Goal: Use online tool/utility: Utilize a website feature to perform a specific function

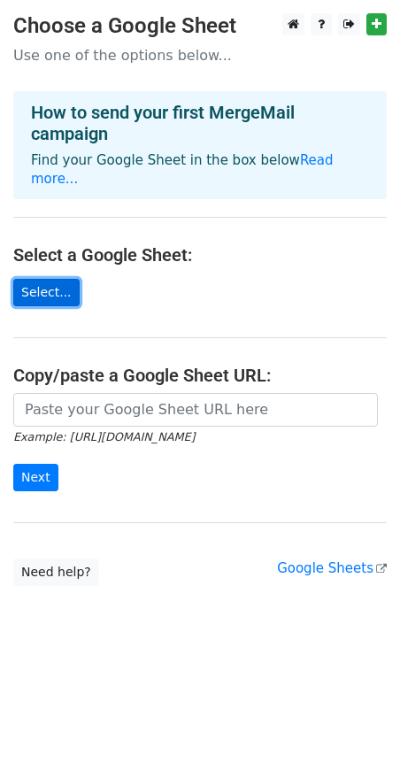
click at [60, 281] on link "Select..." at bounding box center [46, 292] width 66 height 27
click at [64, 286] on link "Select..." at bounding box center [46, 292] width 66 height 27
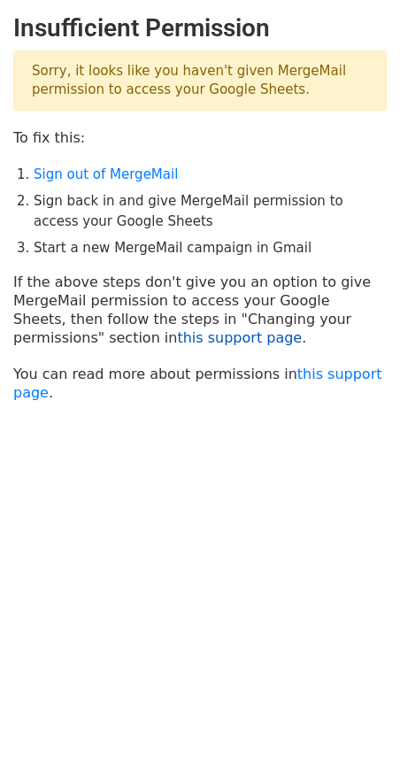
click at [177, 346] on link "this support page" at bounding box center [239, 337] width 125 height 17
click at [128, 179] on link "Sign out of MergeMail" at bounding box center [106, 174] width 144 height 16
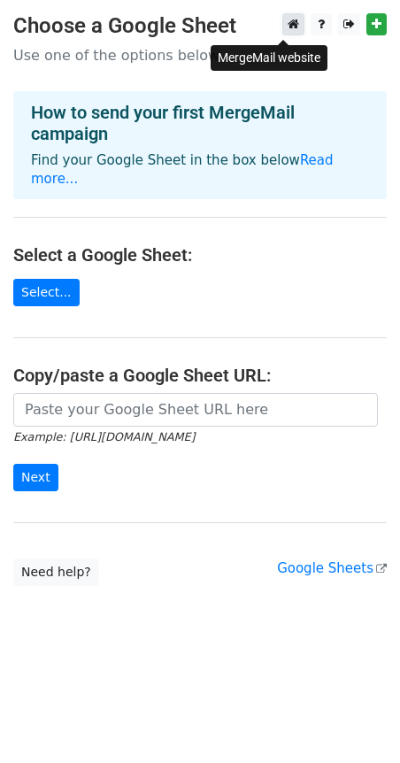
click at [288, 27] on icon at bounding box center [294, 24] width 12 height 12
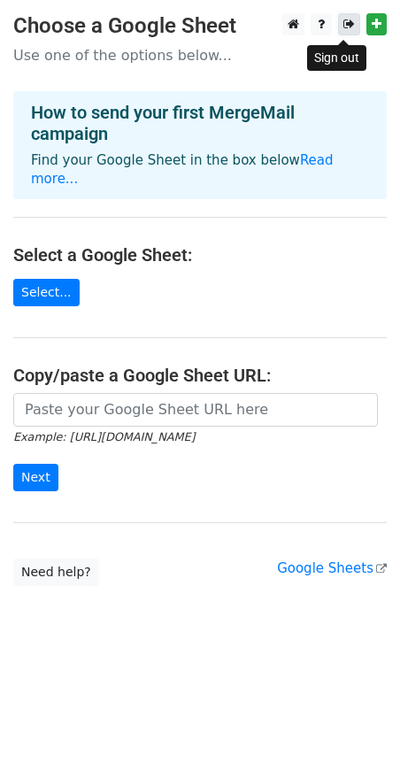
click at [343, 23] on icon at bounding box center [349, 24] width 12 height 12
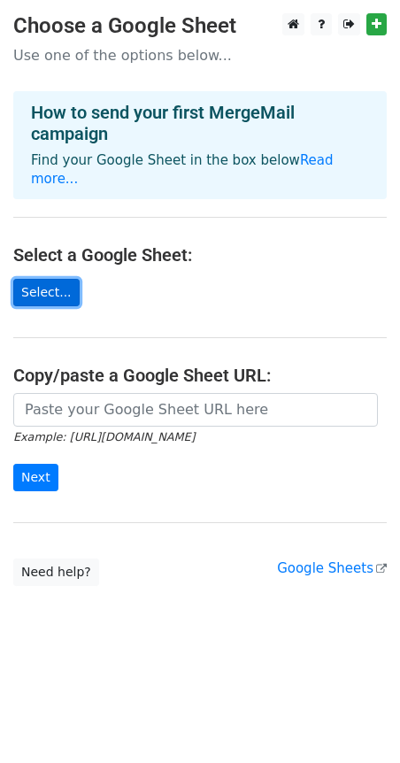
click at [60, 288] on link "Select..." at bounding box center [46, 292] width 66 height 27
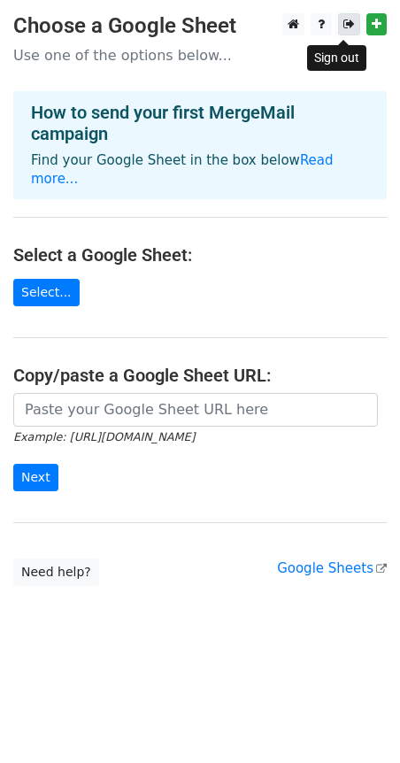
click at [345, 23] on icon at bounding box center [349, 24] width 12 height 12
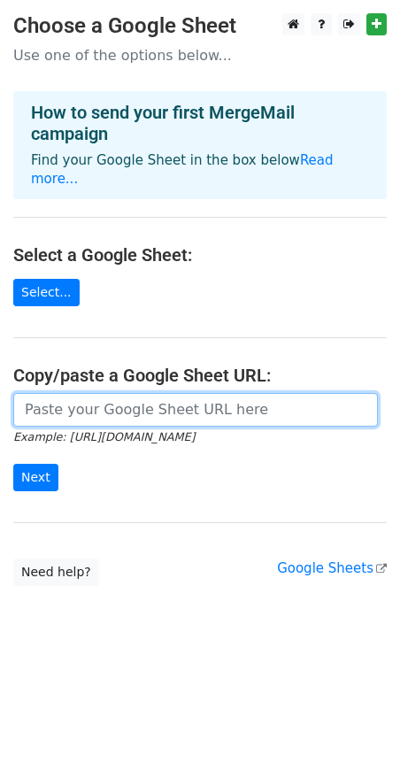
paste input "[URL][DOMAIN_NAME]"
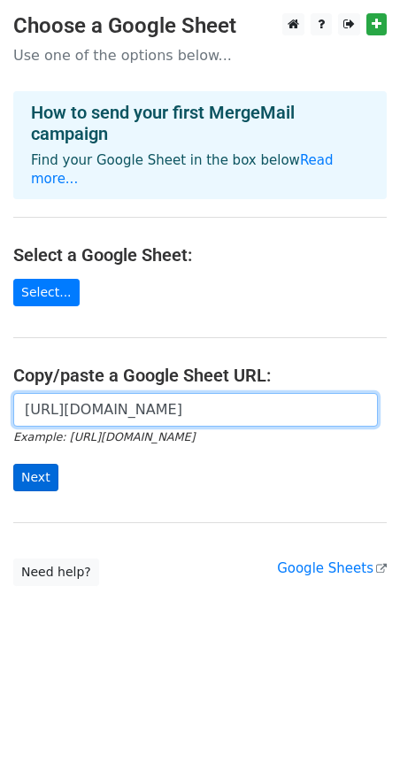
type input "[URL][DOMAIN_NAME]"
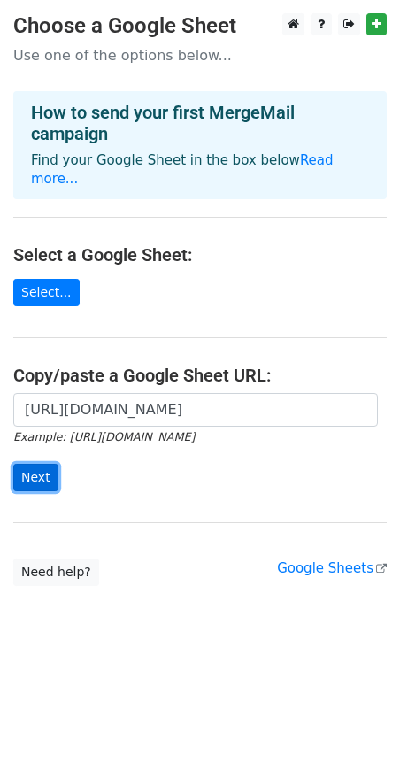
click at [41, 486] on input "Next" at bounding box center [35, 477] width 45 height 27
